Goal: Task Accomplishment & Management: Complete application form

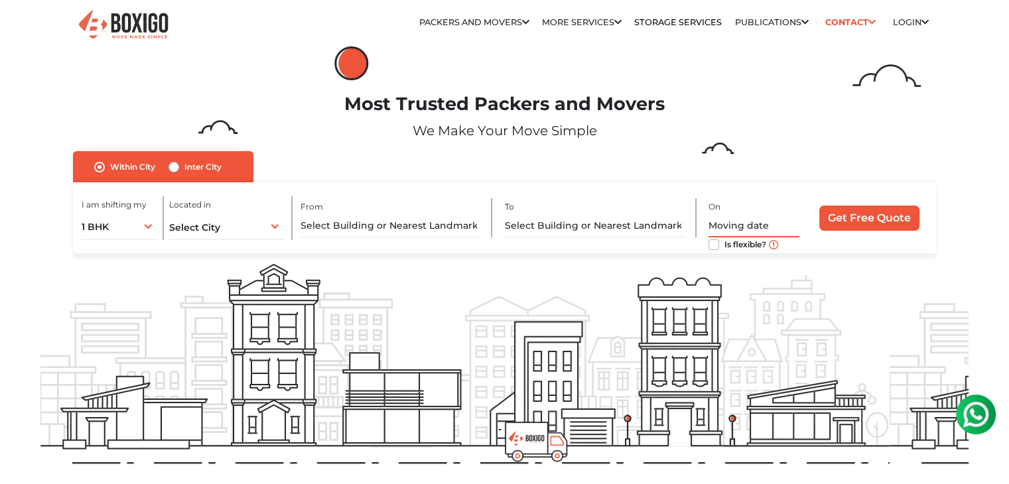
click at [726, 218] on input "text" at bounding box center [753, 225] width 91 height 23
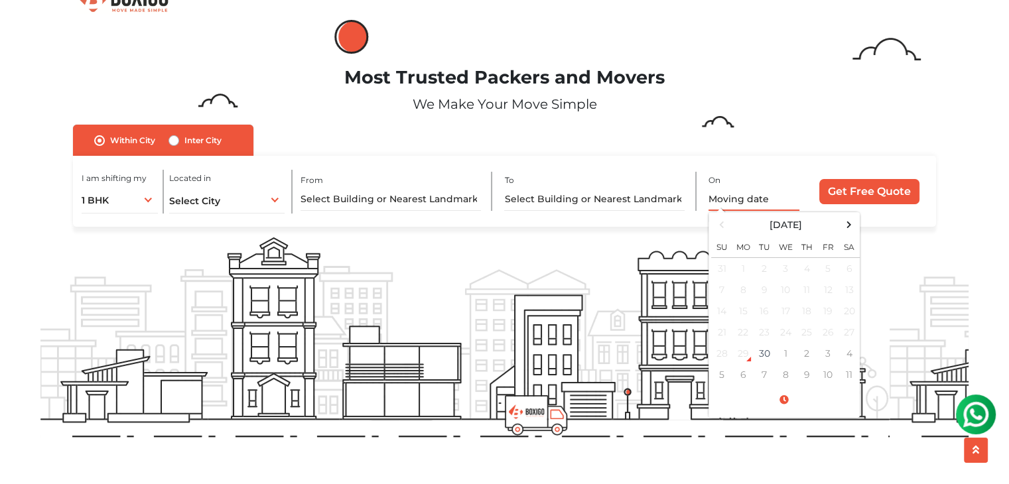
scroll to position [133, 0]
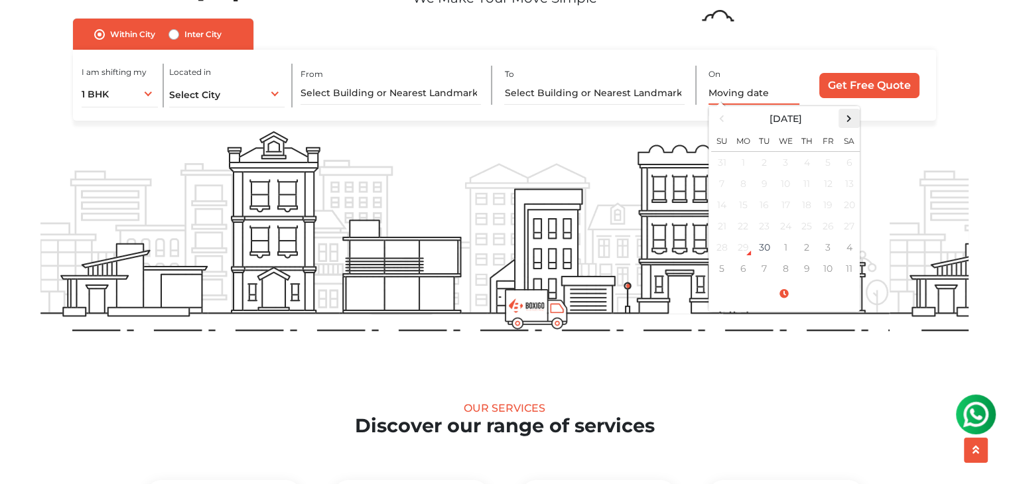
click at [853, 119] on span at bounding box center [849, 118] width 18 height 18
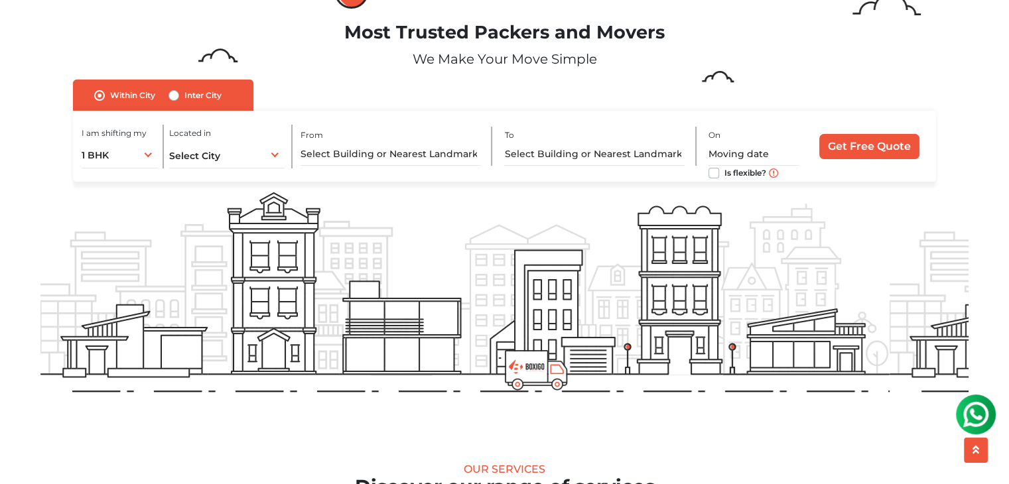
scroll to position [66, 0]
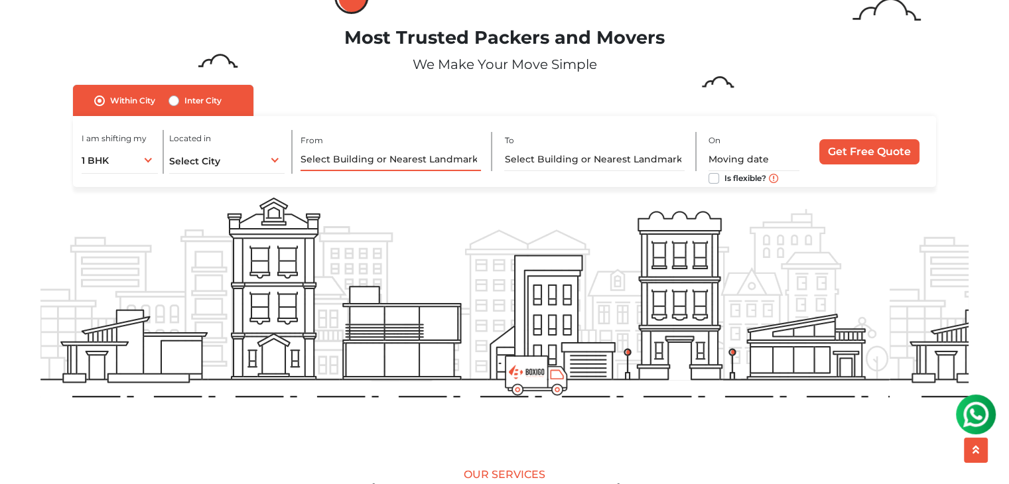
click at [377, 153] on input "text" at bounding box center [390, 159] width 180 height 23
click at [239, 150] on div "Select City Select City [GEOGRAPHIC_DATA] [GEOGRAPHIC_DATA] [GEOGRAPHIC_DATA] […" at bounding box center [226, 160] width 115 height 28
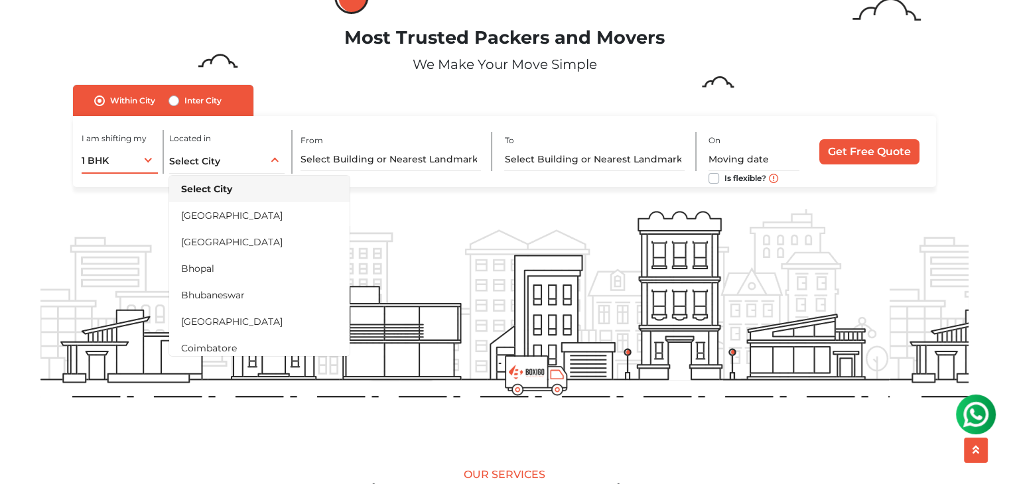
click at [147, 160] on div "1 BHK 1 BHK 2 BHK 3 BHK 3 + BHK FEW ITEMS" at bounding box center [120, 160] width 76 height 28
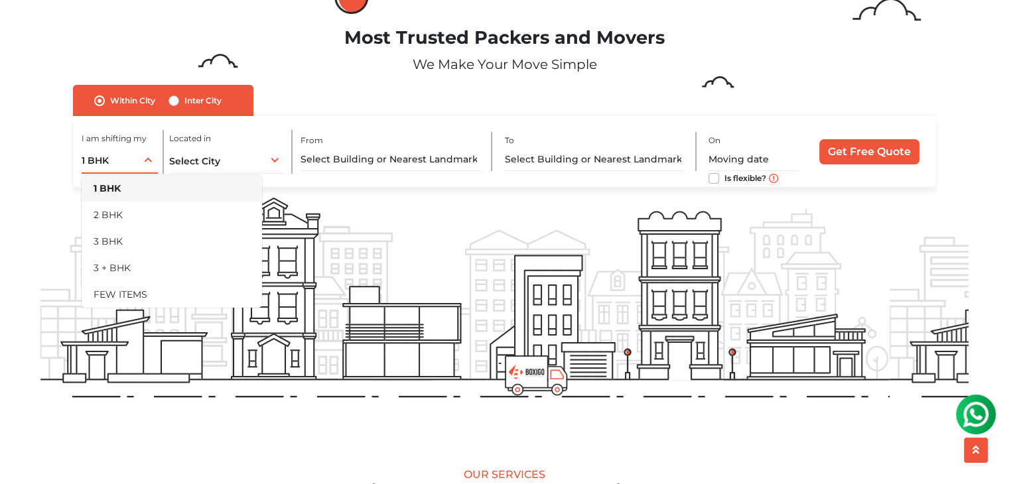
click at [147, 160] on div "1 BHK 1 BHK 2 BHK 3 BHK 3 + BHK FEW ITEMS" at bounding box center [120, 160] width 76 height 28
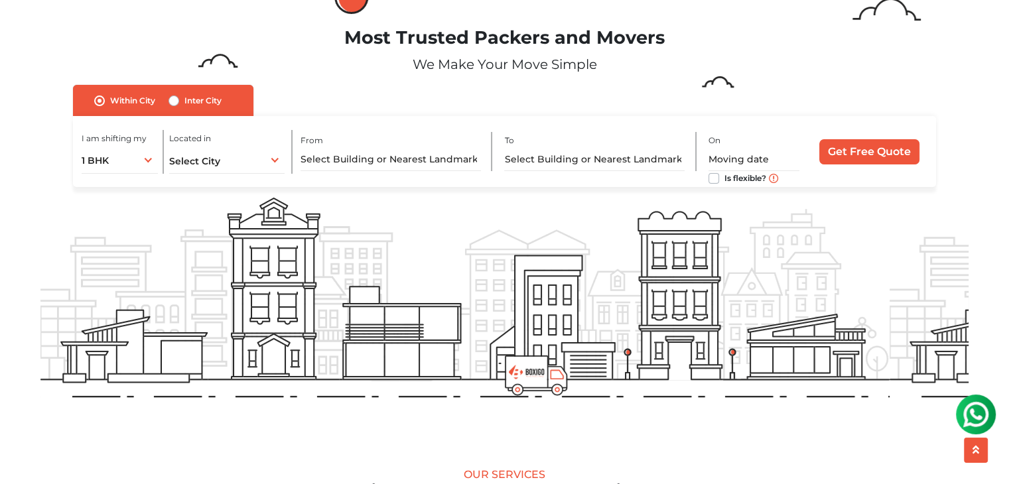
click at [286, 161] on div "Located in Select City [GEOGRAPHIC_DATA] [GEOGRAPHIC_DATA] [GEOGRAPHIC_DATA] [G…" at bounding box center [230, 152] width 123 height 44
click at [279, 158] on div "Select City Select City [GEOGRAPHIC_DATA] [GEOGRAPHIC_DATA] [GEOGRAPHIC_DATA] […" at bounding box center [226, 160] width 115 height 28
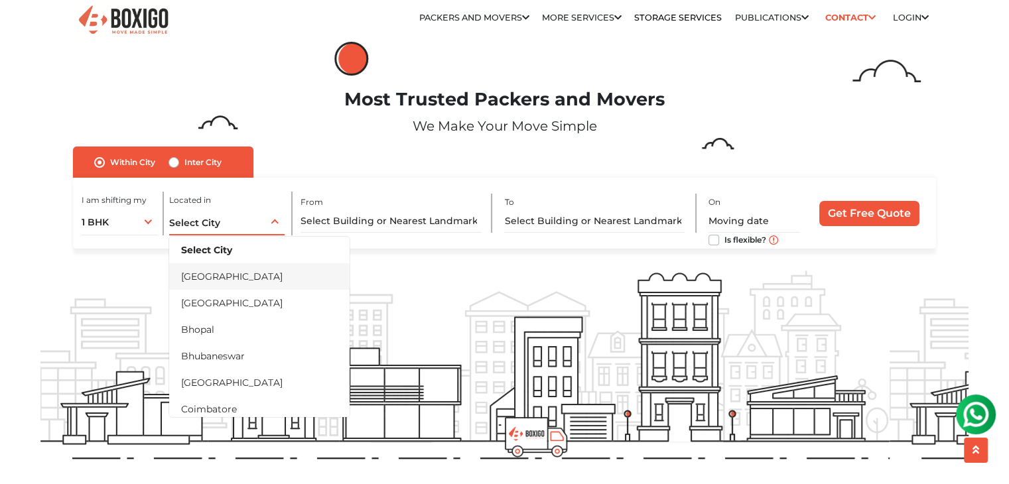
scroll to position [0, 0]
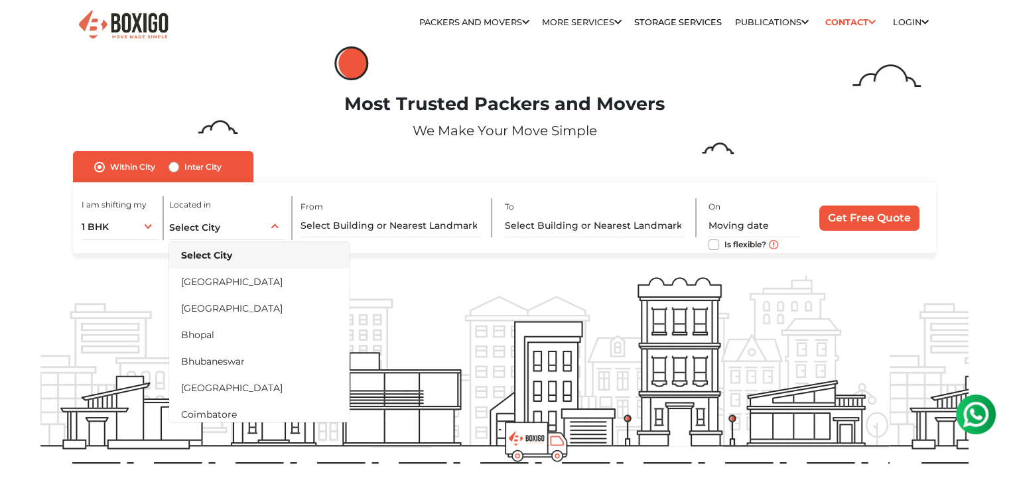
click at [196, 165] on label "Inter City" at bounding box center [202, 167] width 37 height 16
click at [179, 165] on input "Inter City" at bounding box center [173, 165] width 11 height 13
radio input "true"
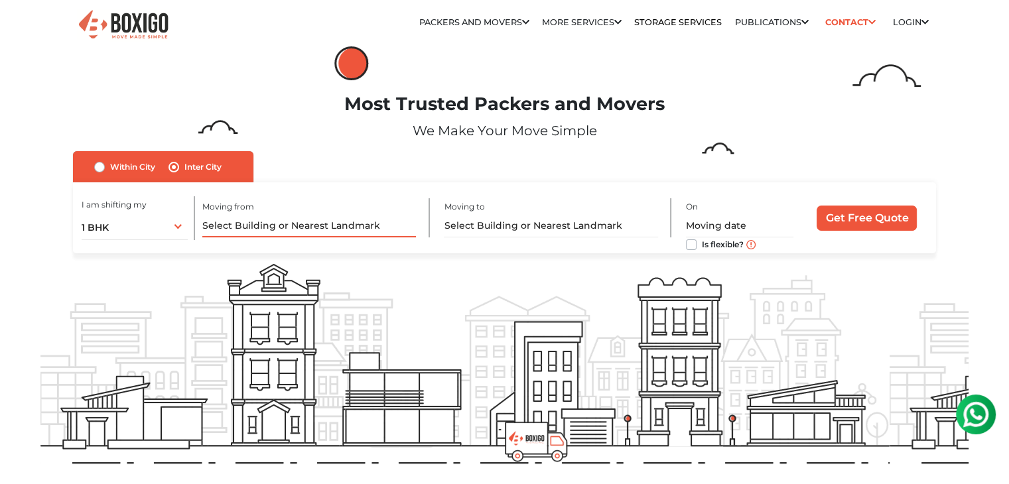
click at [286, 223] on input "text" at bounding box center [309, 225] width 214 height 23
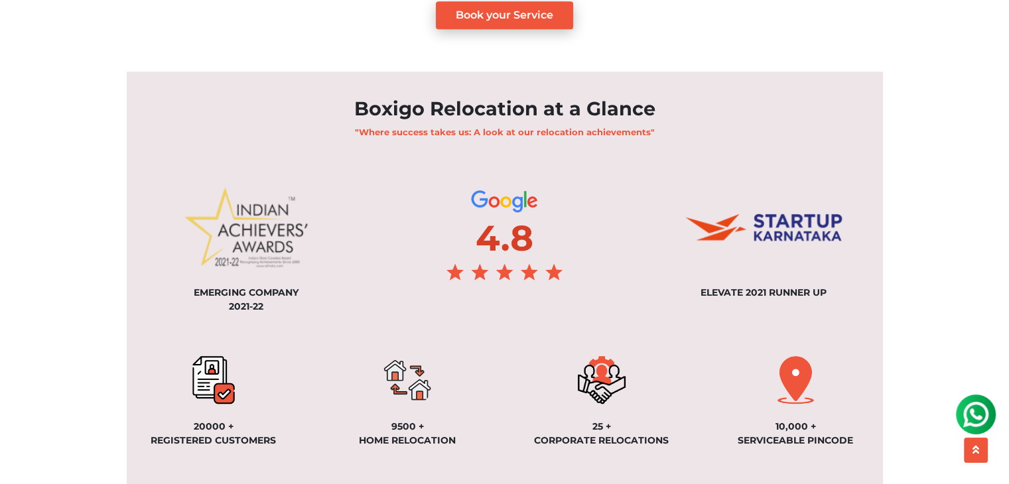
scroll to position [928, 0]
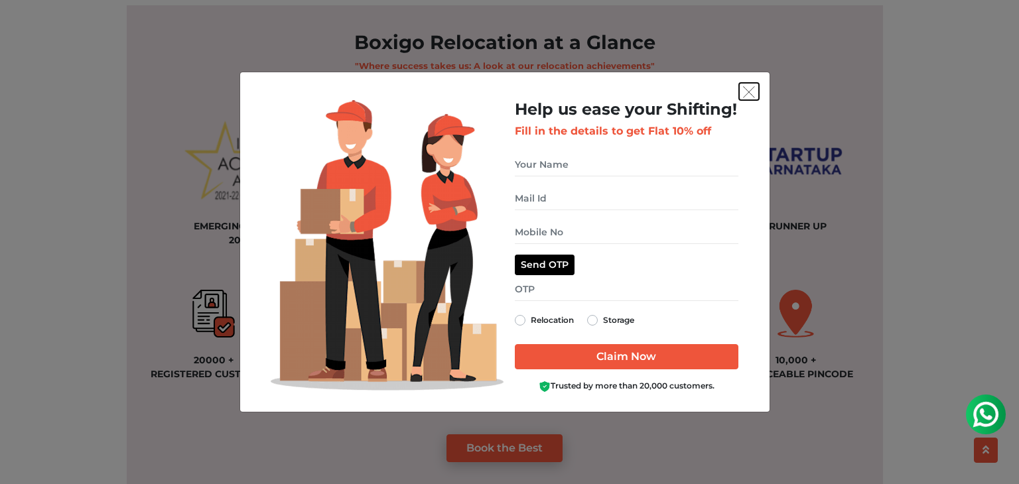
click at [756, 89] on button "get free quote dialog" at bounding box center [749, 91] width 20 height 17
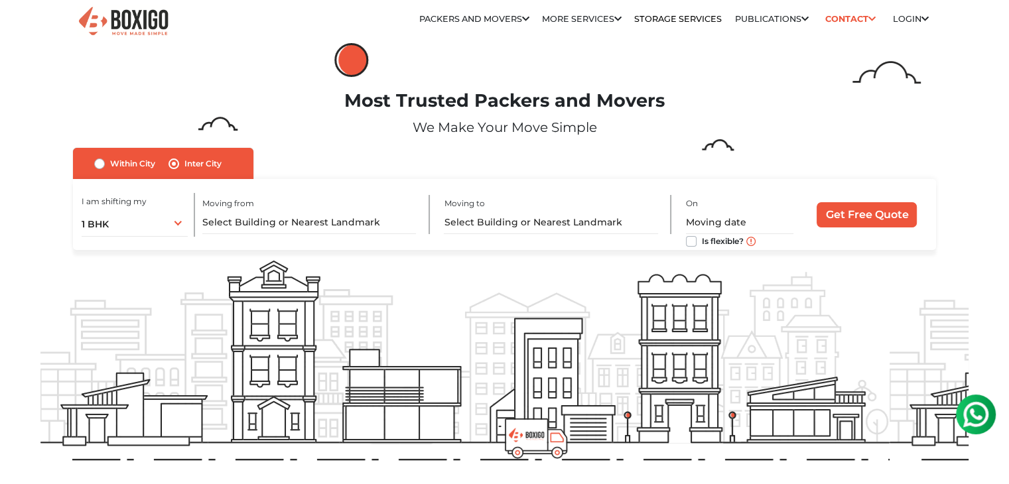
scroll to position [0, 0]
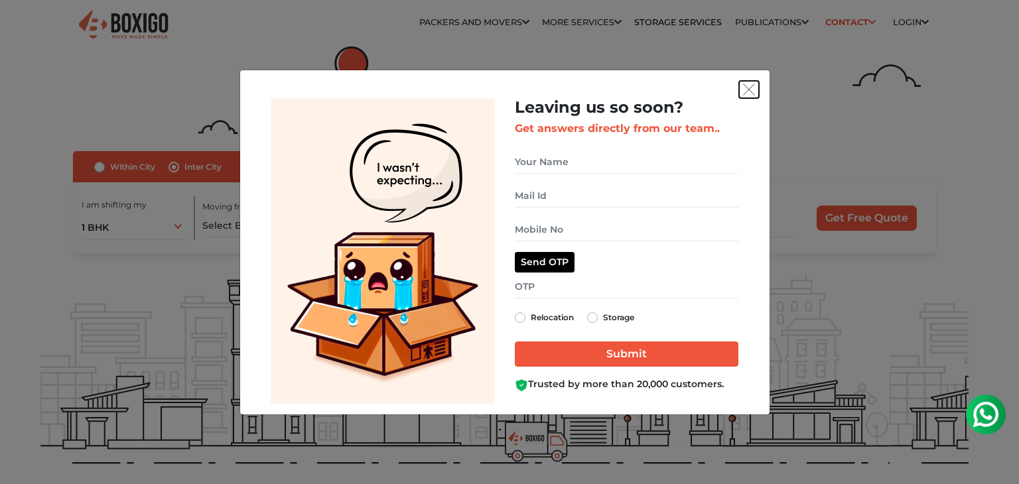
click at [752, 89] on img "get free quote dialog" at bounding box center [749, 90] width 12 height 12
